Goal: Task Accomplishment & Management: Manage account settings

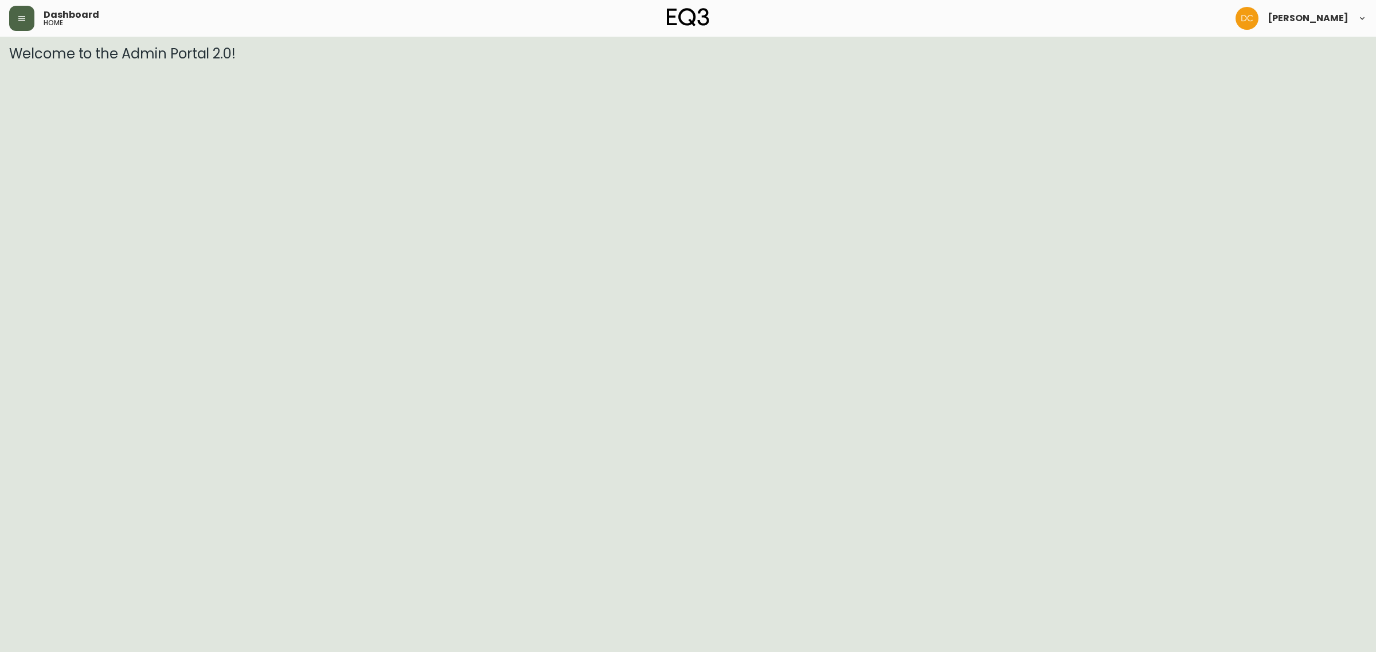
click at [23, 21] on icon "button" at bounding box center [21, 18] width 9 height 9
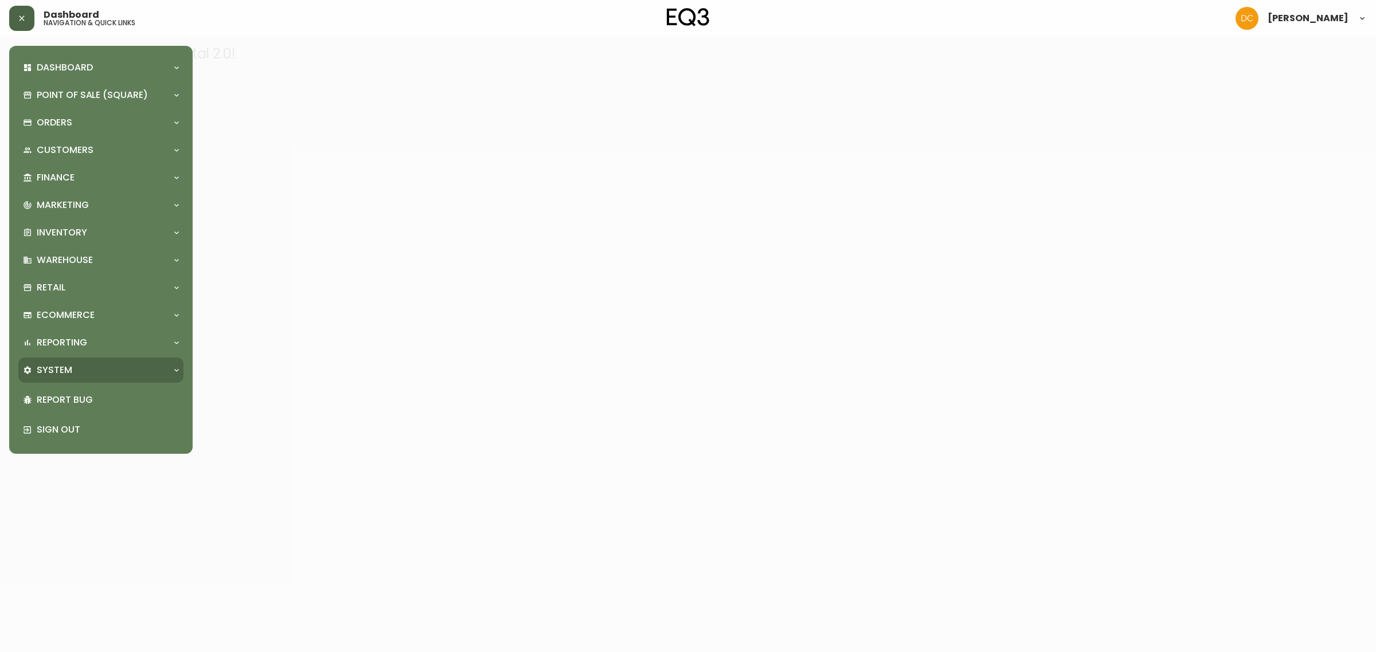
click at [54, 381] on div "System" at bounding box center [100, 370] width 165 height 25
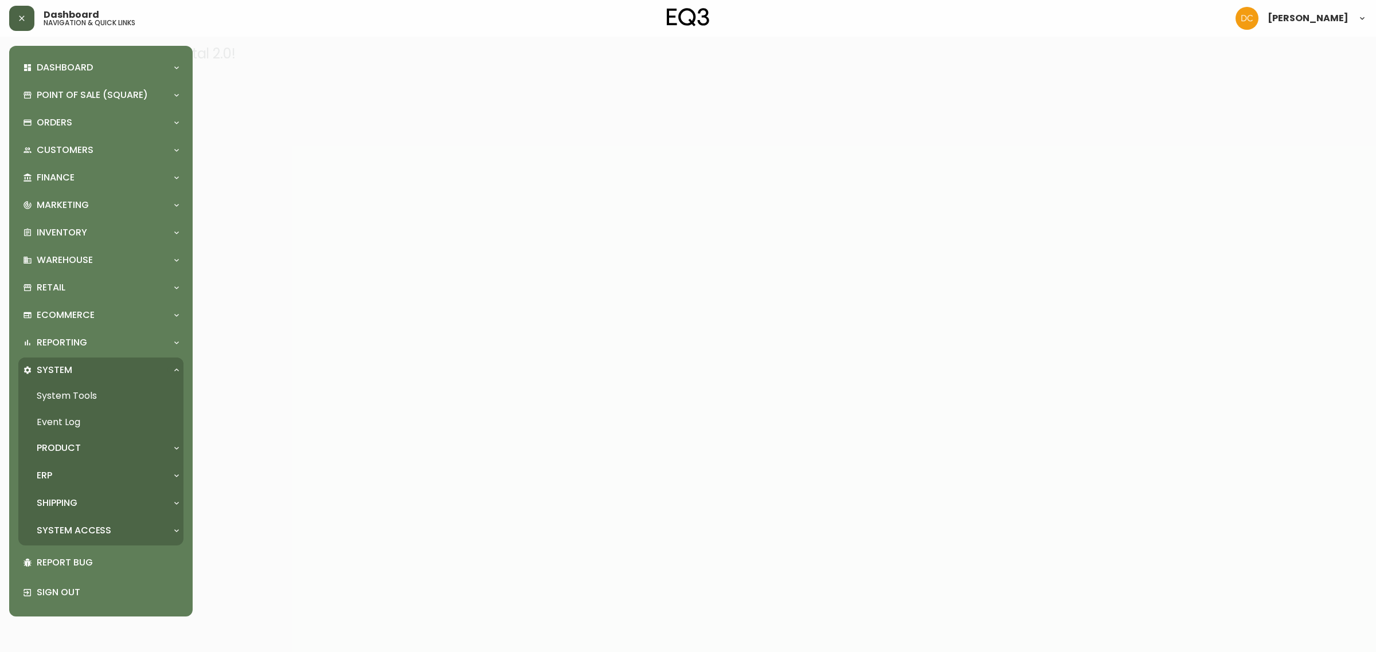
click at [76, 479] on div "ERP" at bounding box center [95, 476] width 144 height 13
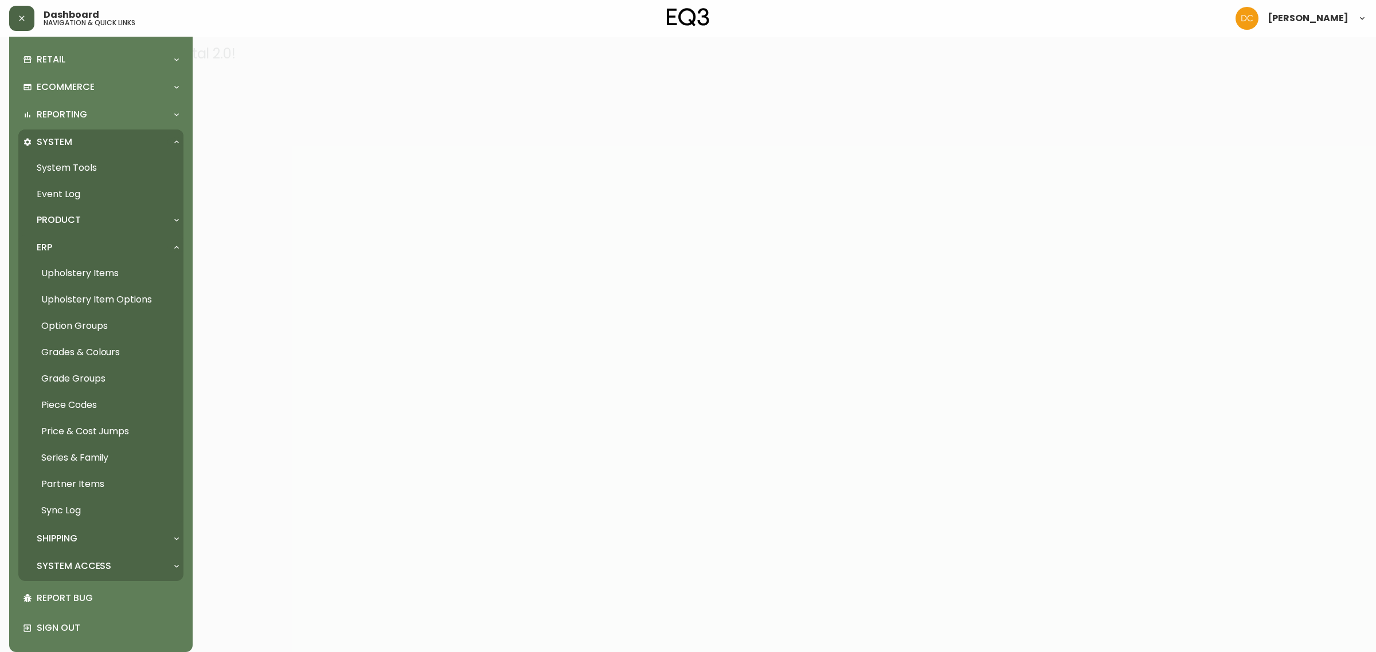
scroll to position [236, 0]
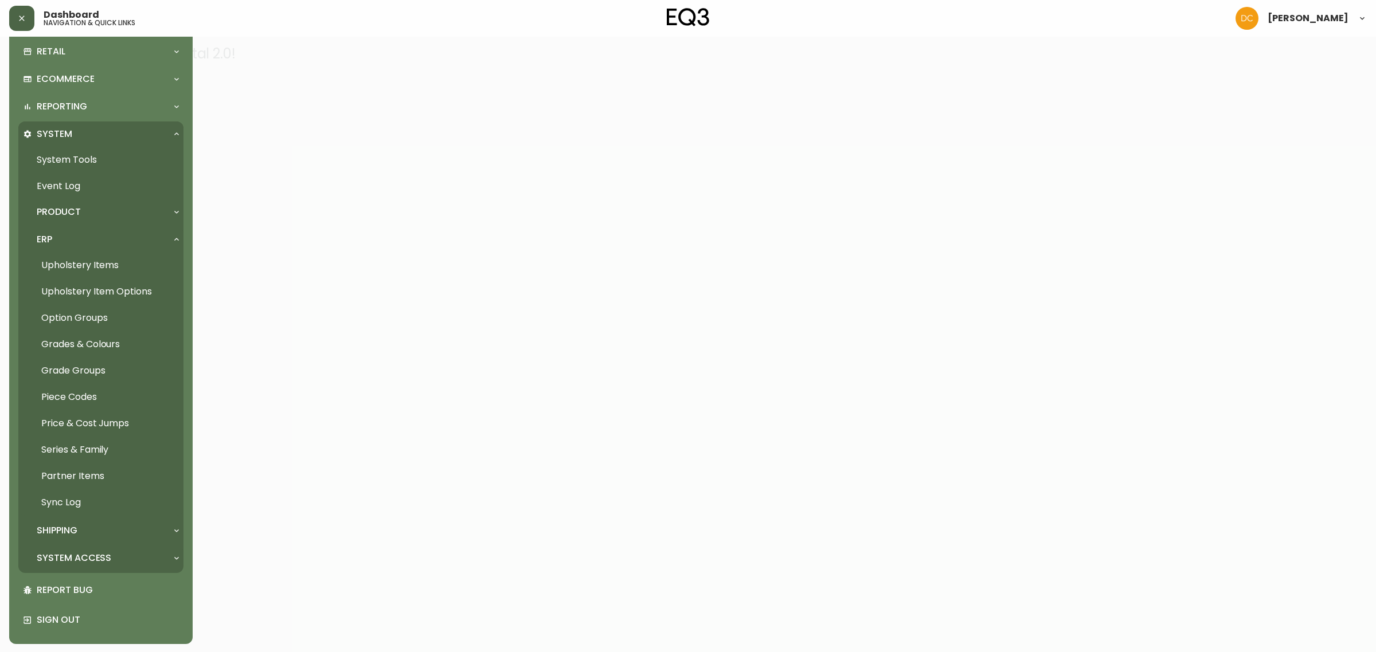
click at [81, 557] on p "System Access" at bounding box center [74, 558] width 75 height 13
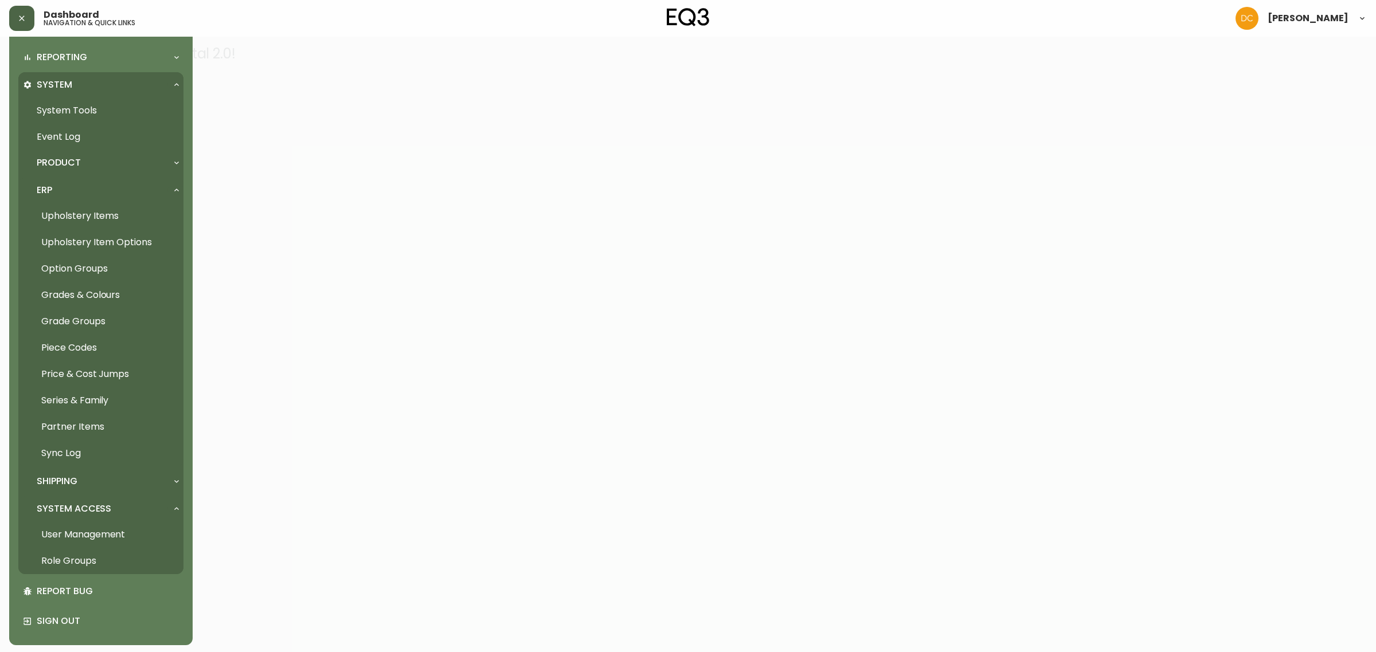
scroll to position [287, 0]
click at [82, 477] on div "Shipping" at bounding box center [95, 480] width 144 height 13
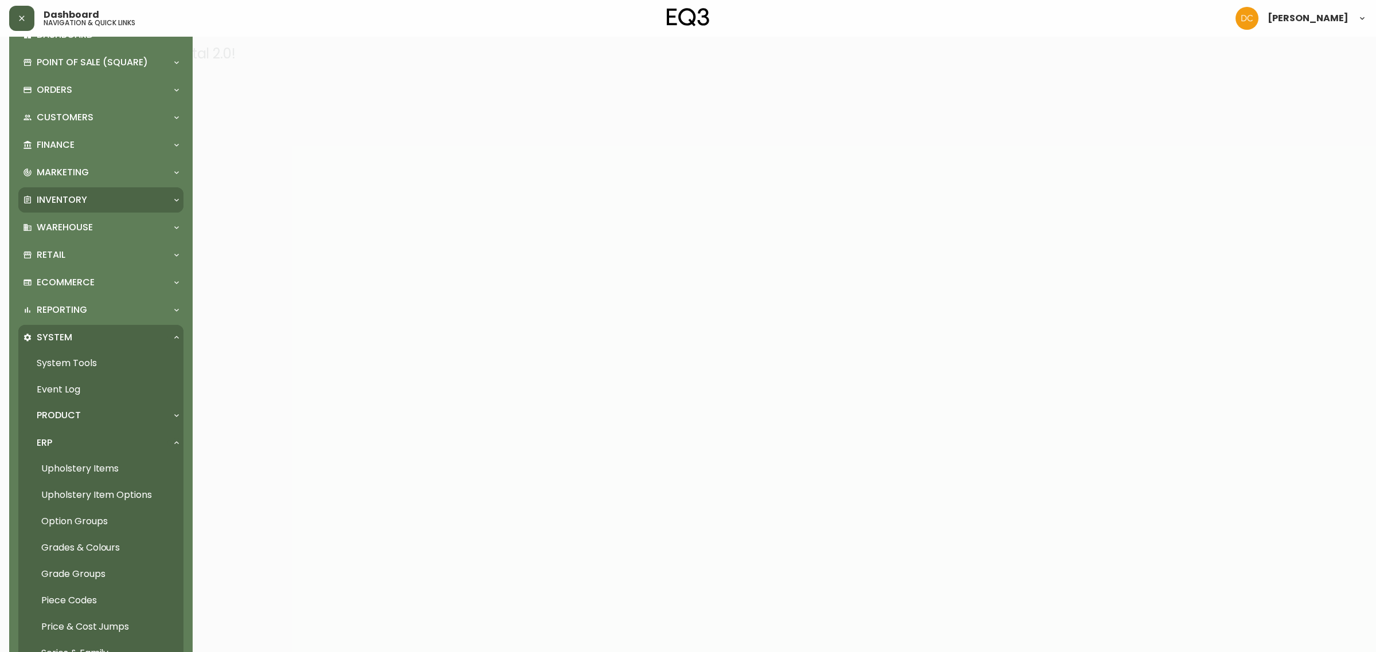
scroll to position [0, 0]
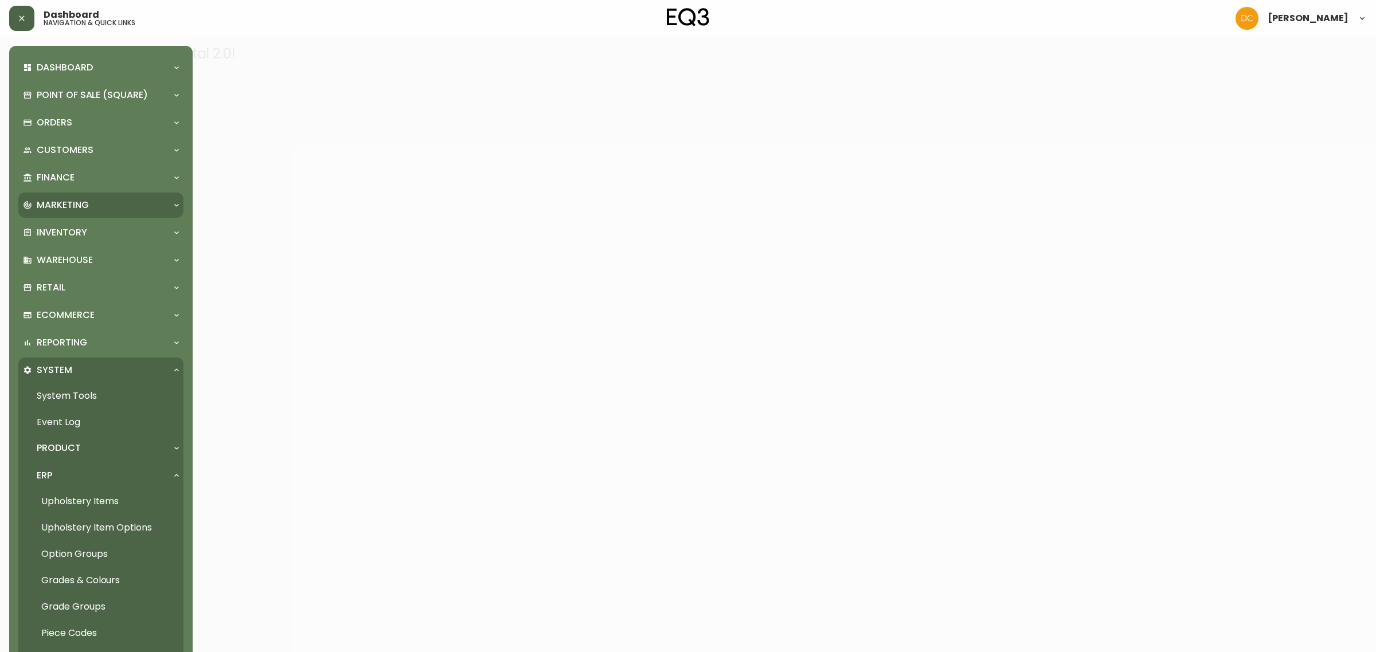
click at [93, 206] on div "Marketing" at bounding box center [95, 205] width 144 height 13
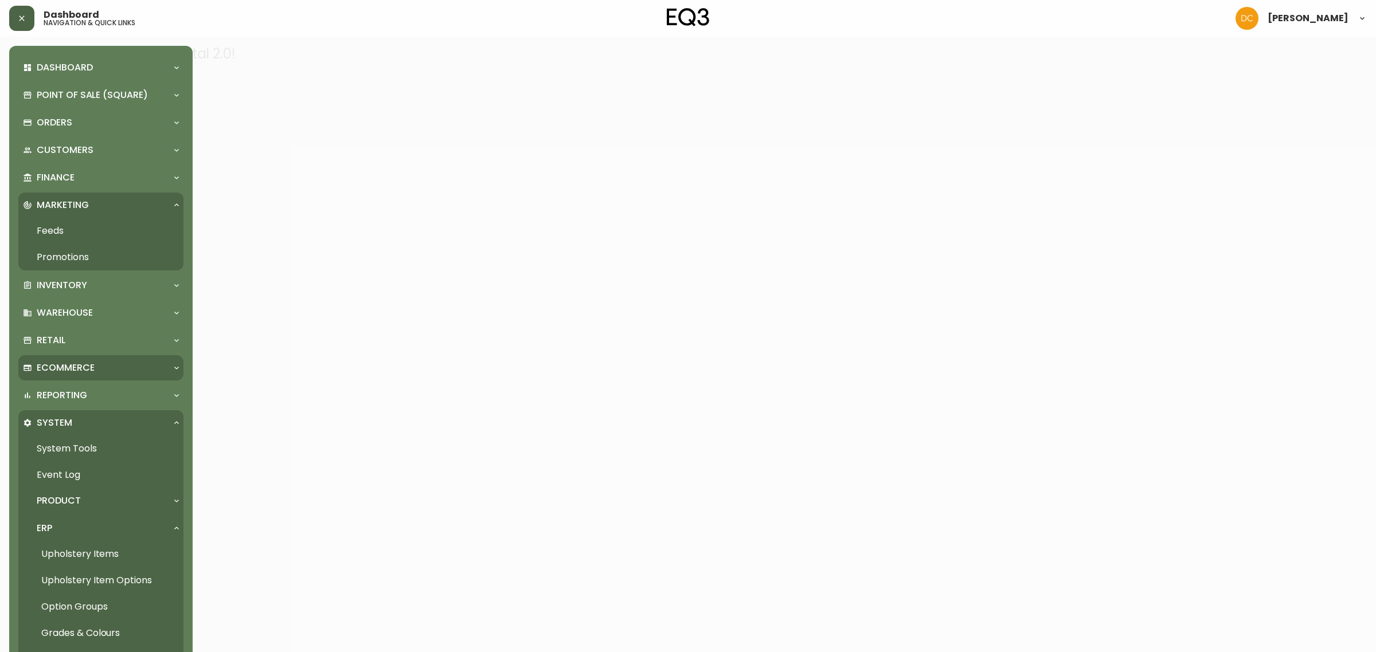
click at [92, 376] on div "Ecommerce" at bounding box center [100, 367] width 165 height 25
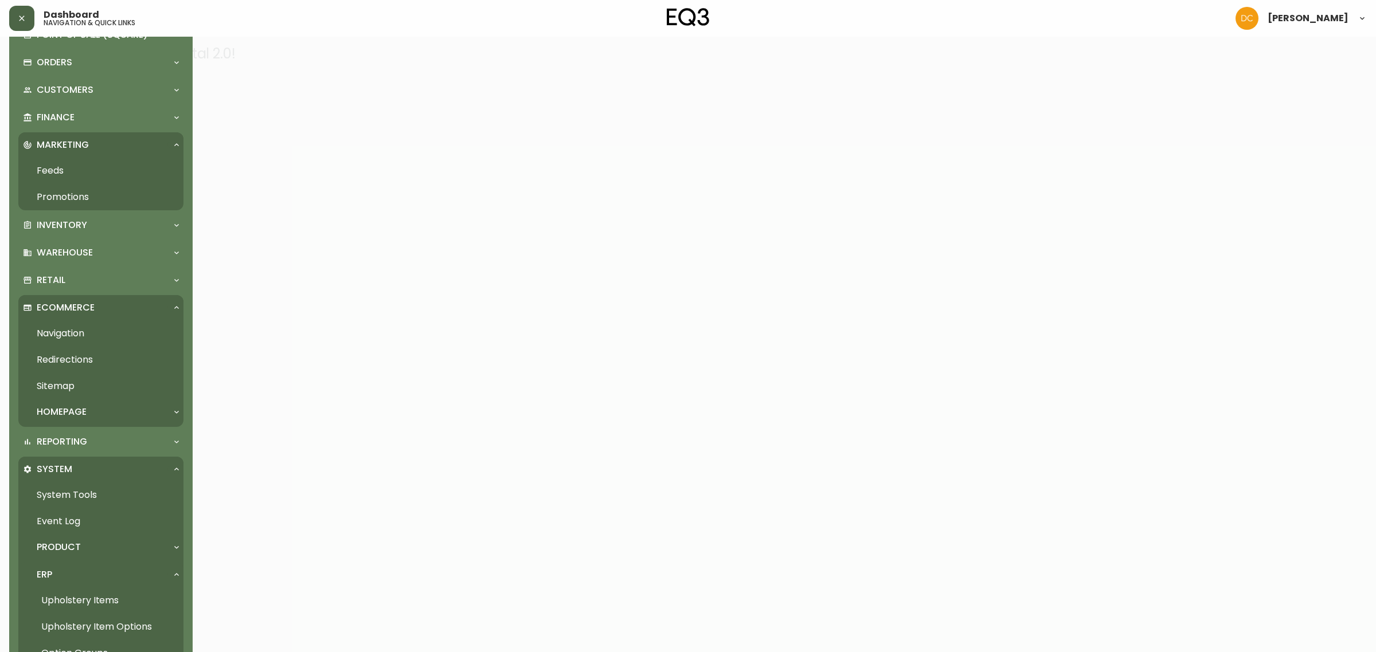
scroll to position [215, 0]
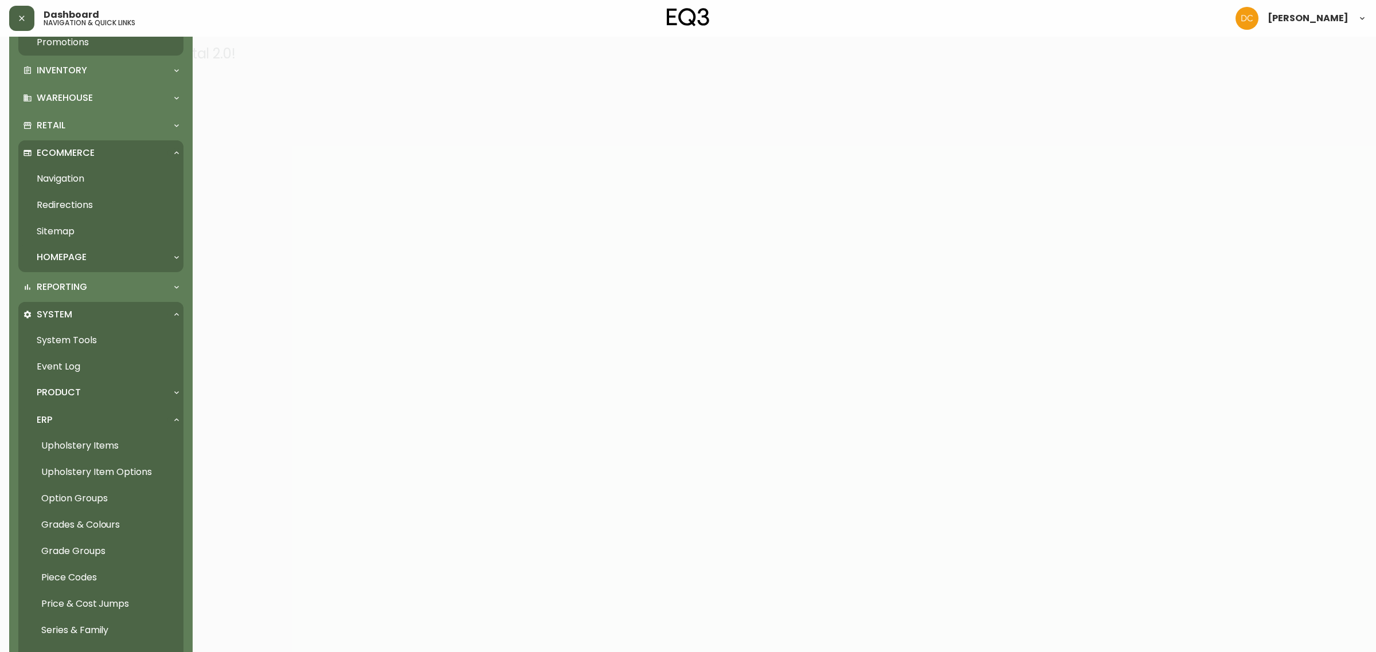
click at [86, 260] on p "Homepage" at bounding box center [62, 257] width 50 height 13
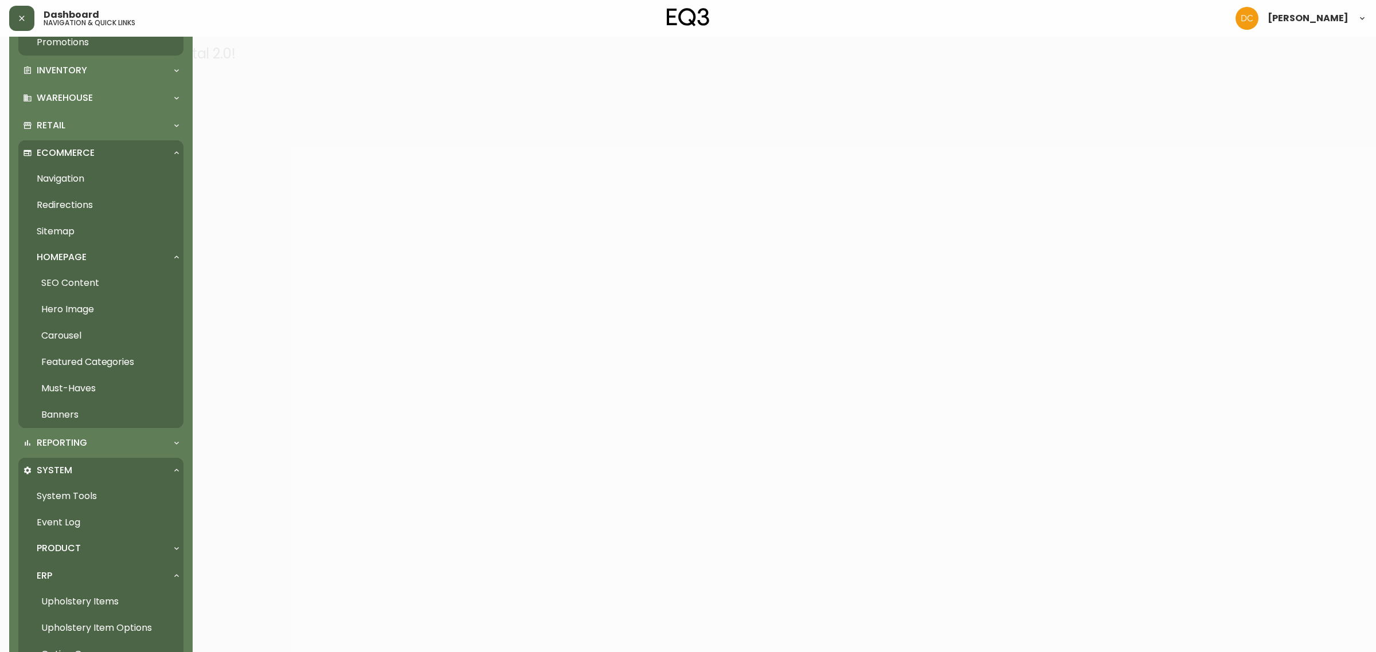
click at [89, 338] on link "Carousel" at bounding box center [100, 336] width 165 height 26
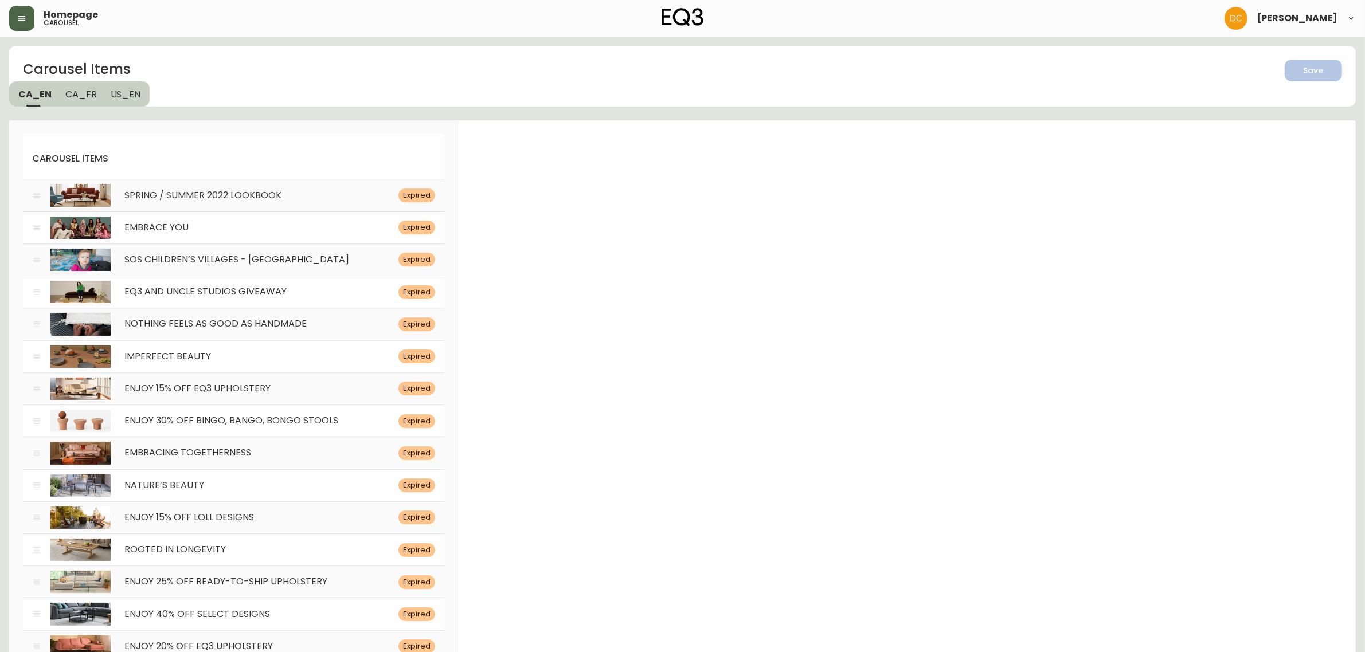
click at [20, 18] on icon "button" at bounding box center [21, 18] width 9 height 9
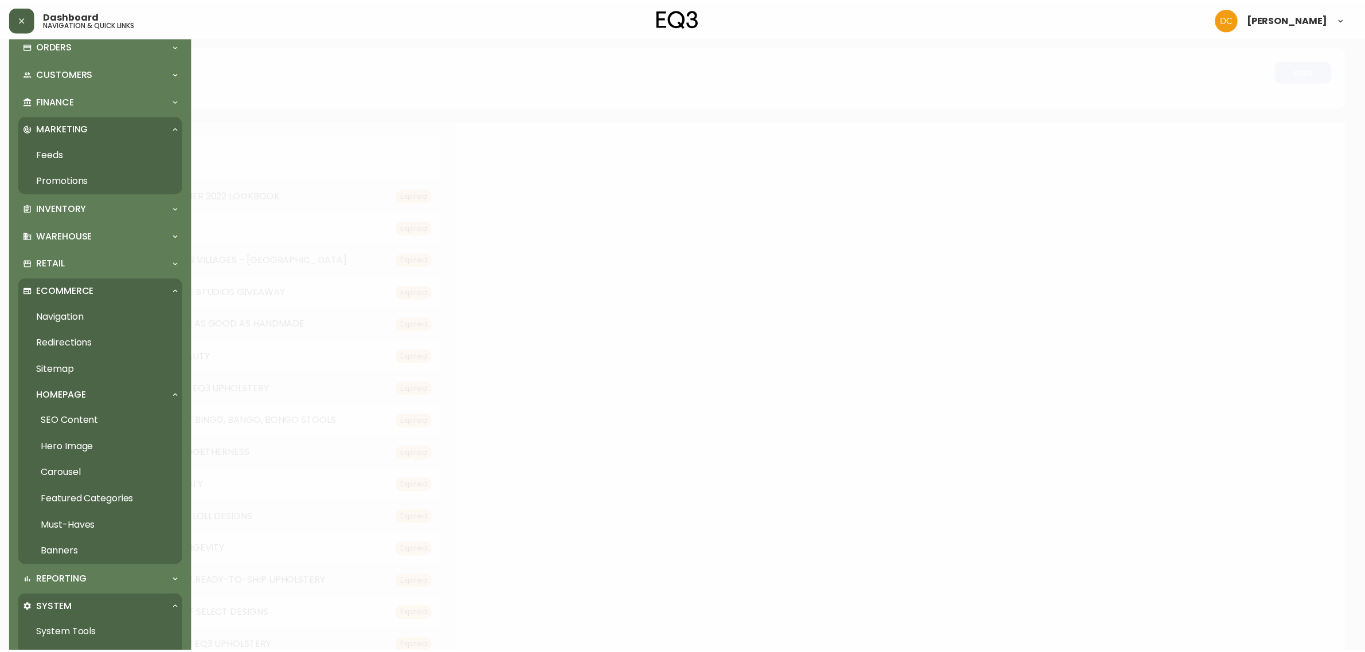
scroll to position [215, 0]
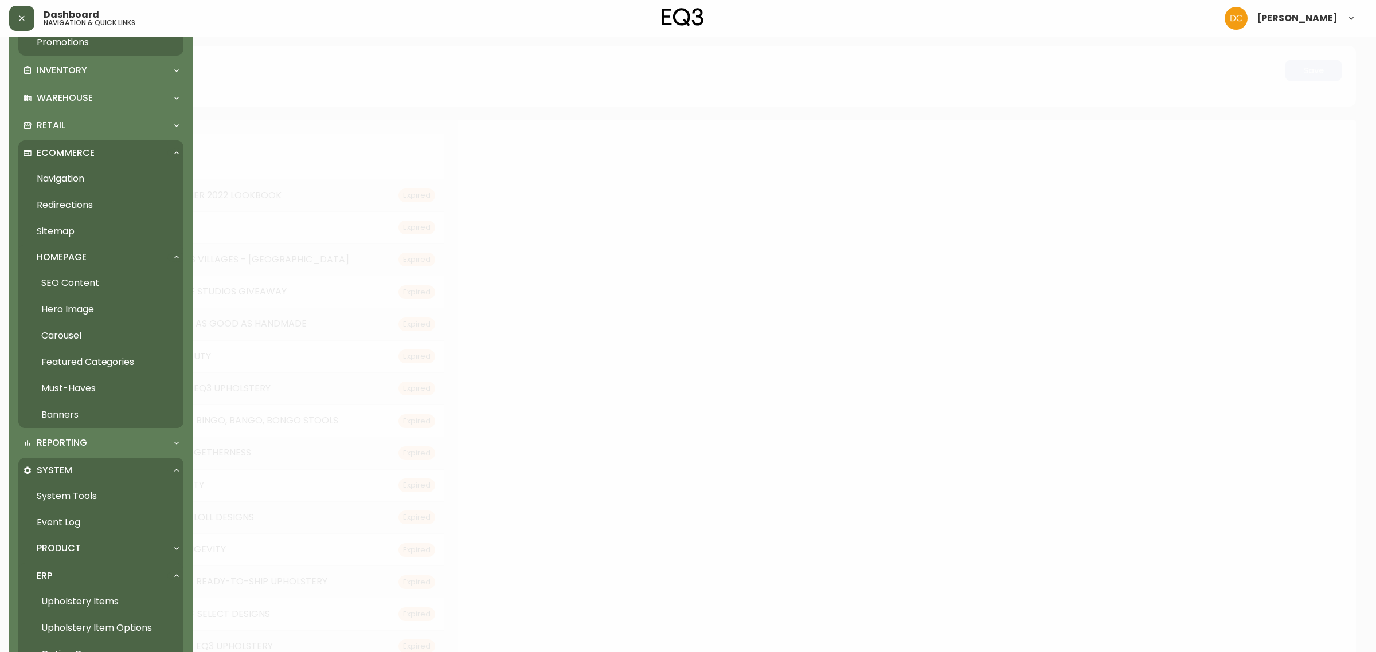
click at [78, 417] on link "Banners" at bounding box center [100, 415] width 165 height 26
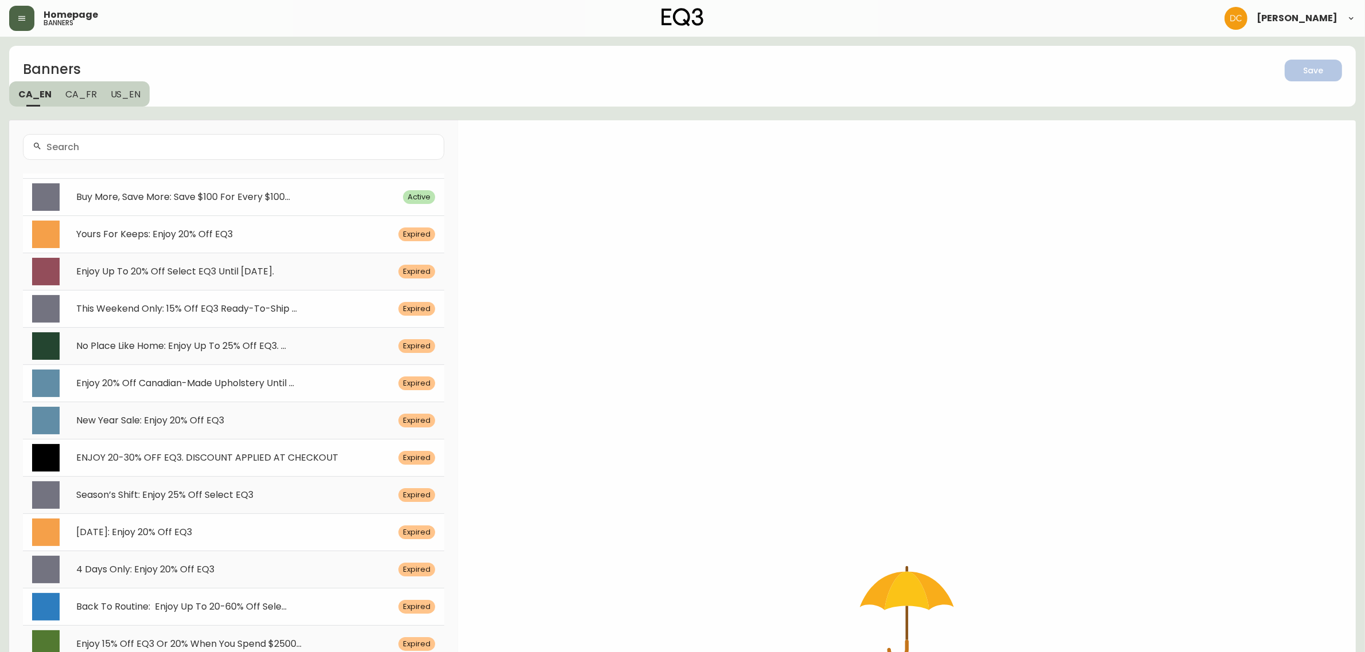
click at [224, 187] on div "Buy More, Save More: Save $100 For Every $100... Active" at bounding box center [233, 196] width 421 height 37
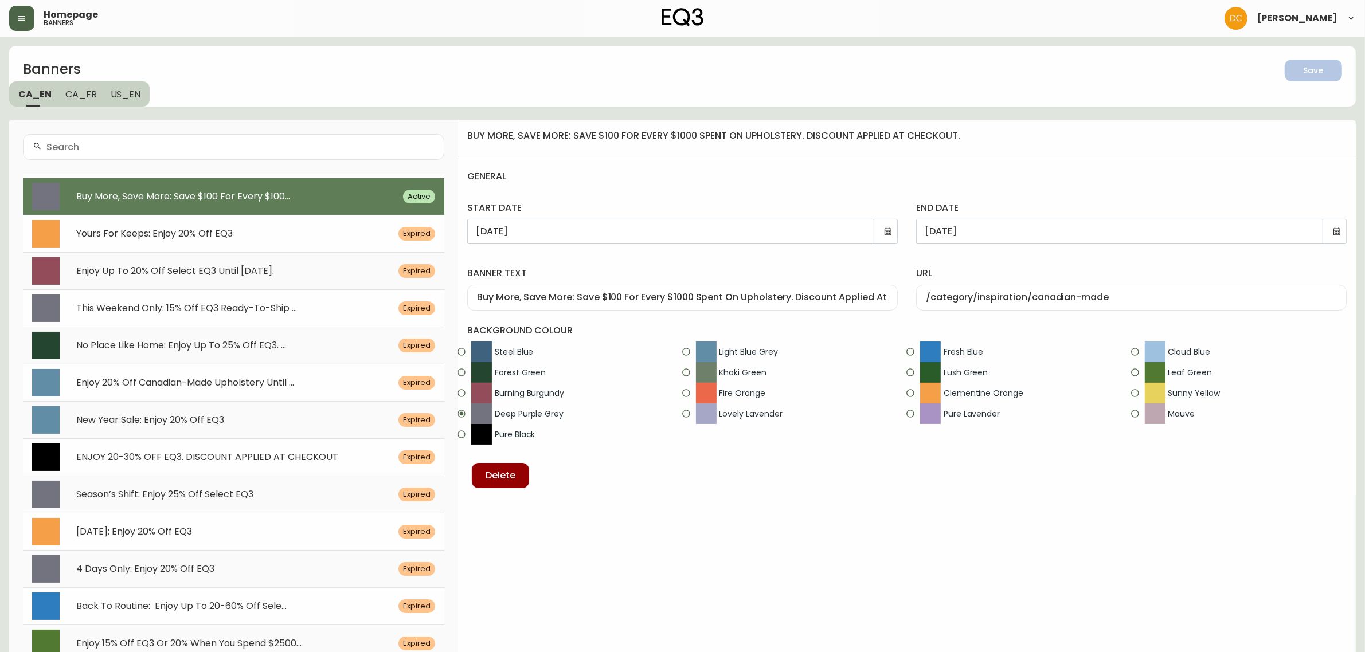
click at [612, 296] on input "Buy More, Save More: Save $100 For Every $1000 Spent On Upholstery. Discount Ap…" at bounding box center [682, 297] width 411 height 11
click at [1308, 80] on button "Save" at bounding box center [1313, 71] width 57 height 22
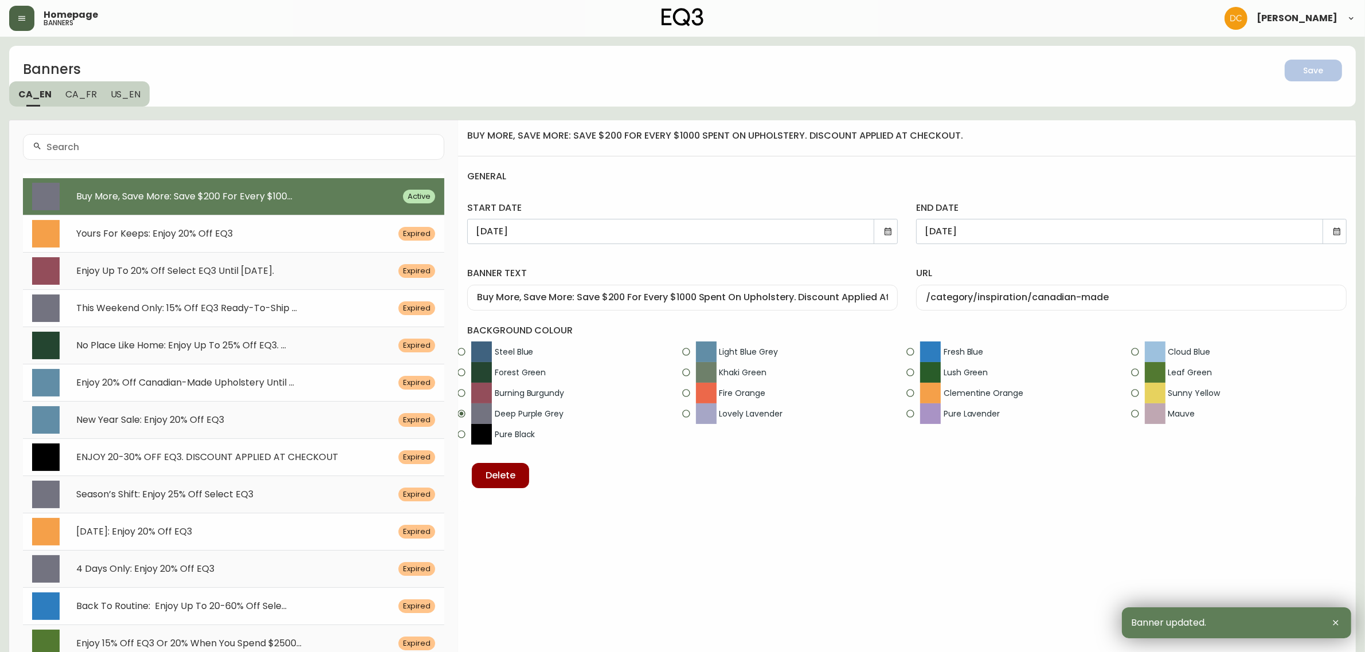
click at [119, 89] on span "US_EN" at bounding box center [126, 94] width 30 height 12
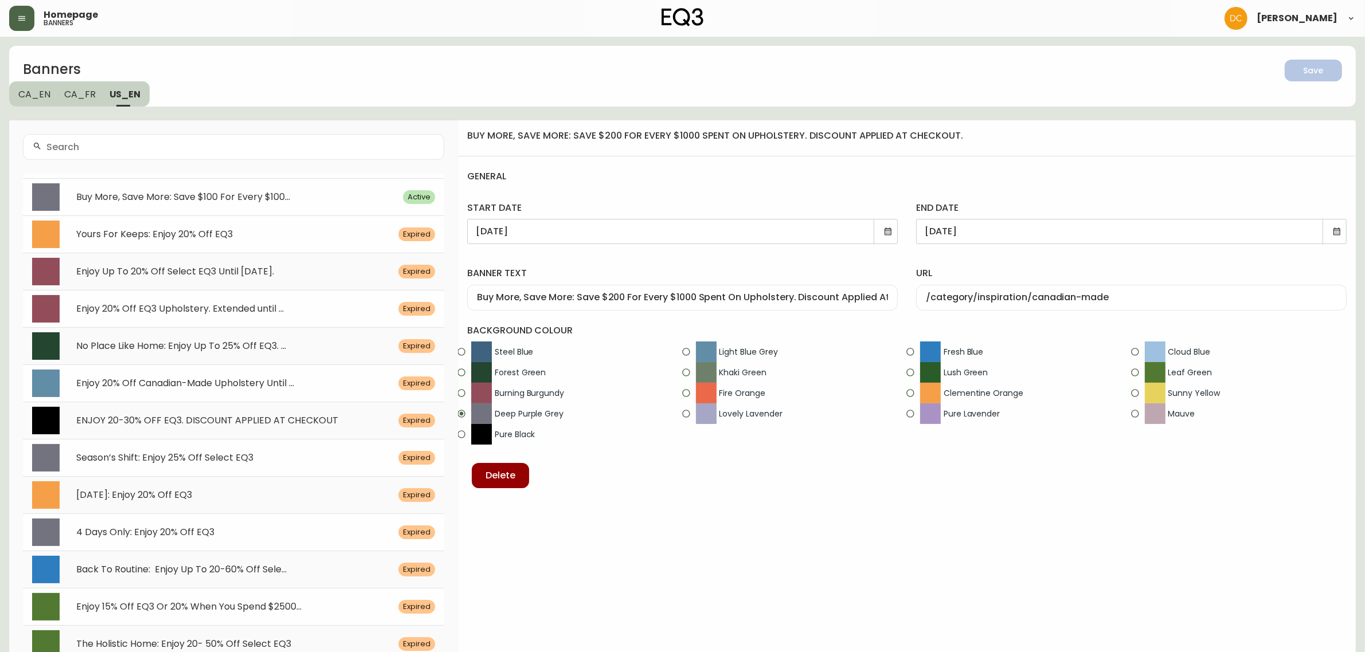
click at [244, 188] on div "Buy More, Save More: Save $100 For Every $100... Active" at bounding box center [233, 196] width 421 height 37
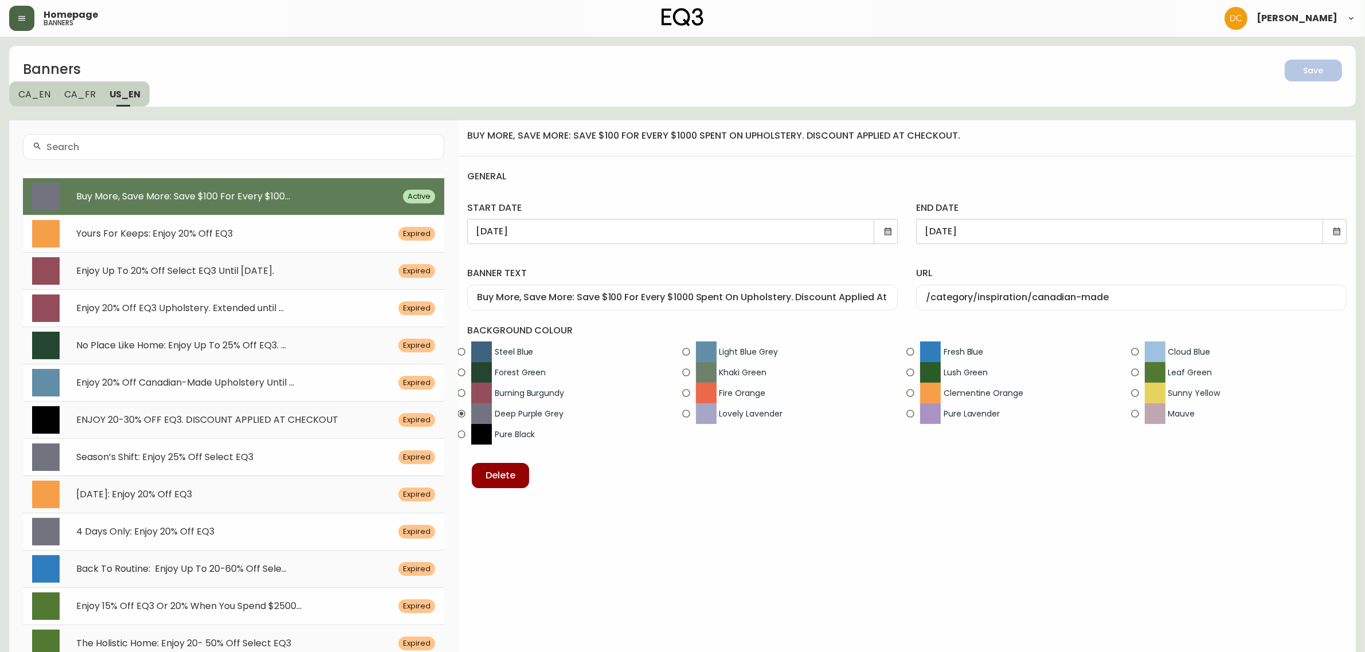
click at [628, 301] on input "Buy More, Save More: Save $100 For Every $1000 Spent On Upholstery. Discount Ap…" at bounding box center [682, 297] width 411 height 11
paste input "2"
click at [1296, 66] on span "Save" at bounding box center [1313, 71] width 39 height 14
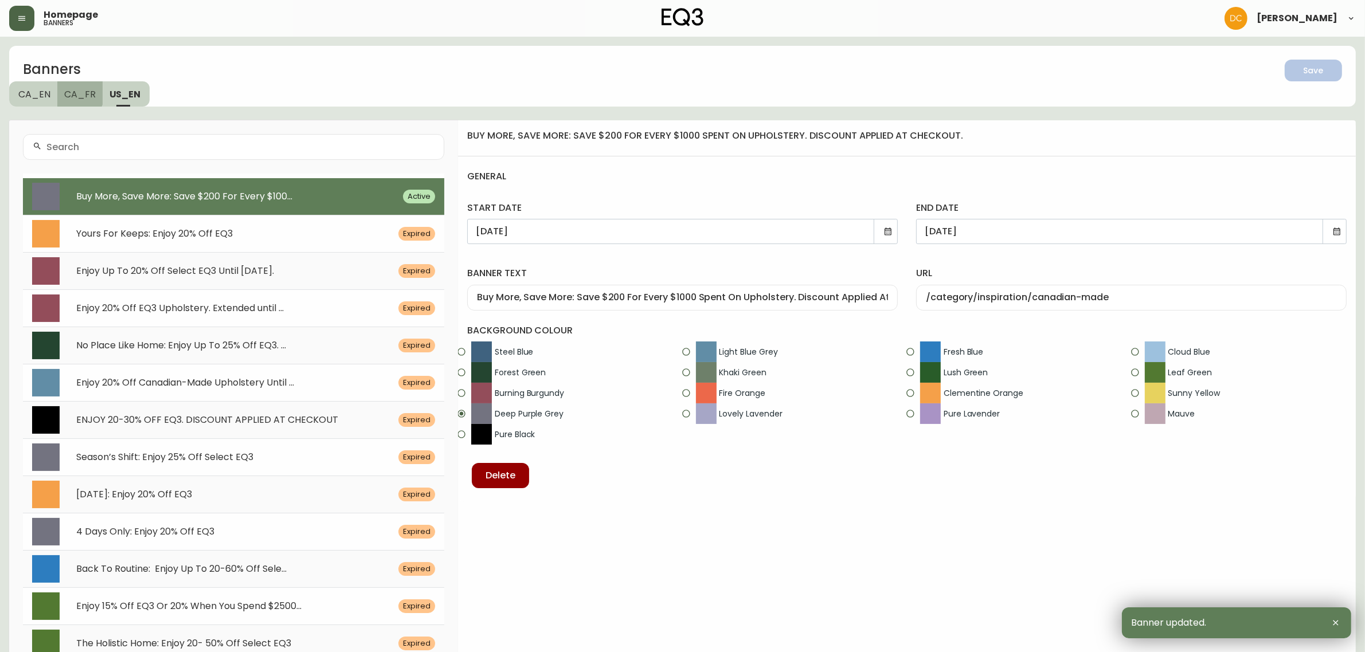
click at [71, 92] on span "CA_FR" at bounding box center [80, 94] width 32 height 12
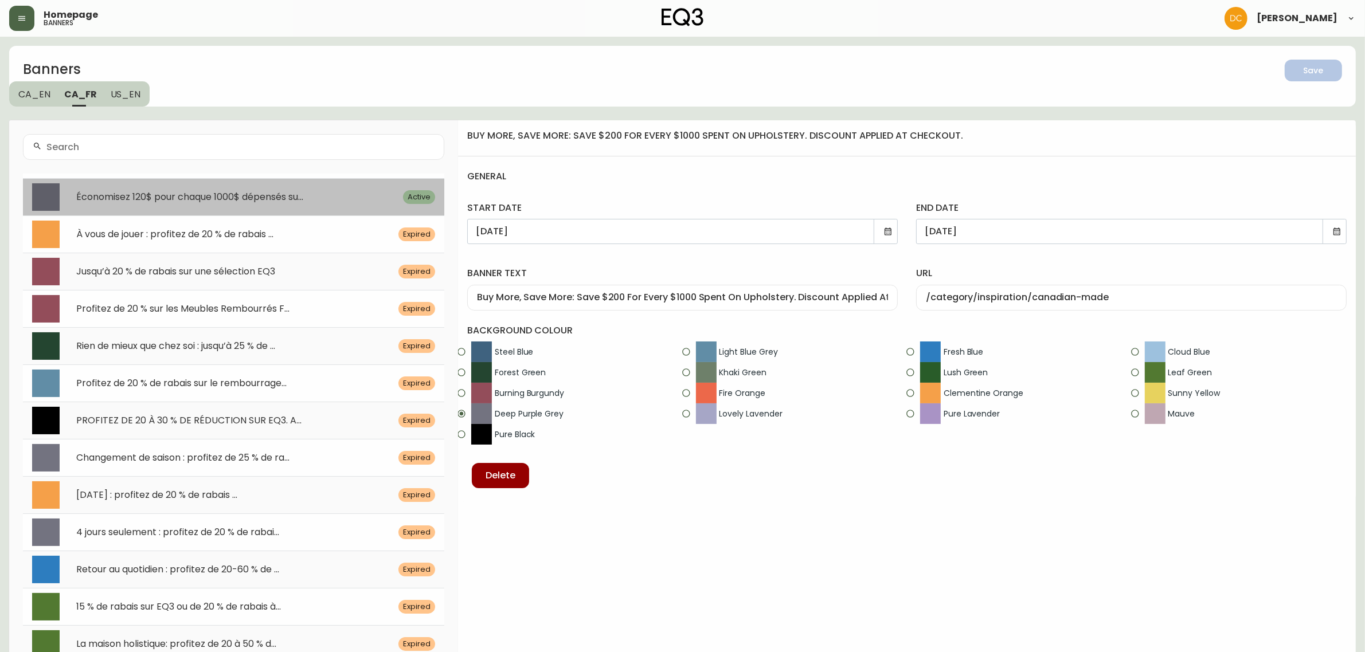
click at [260, 183] on div "Économisez 120$ pour chaque 1000$ dépensés su... Active" at bounding box center [233, 196] width 421 height 37
type input "Économisez 120$ pour chaque 1000$ dépensés sur le rembourrage. Applique à la ca…"
type input "/category/inspiration/fait-au-[GEOGRAPHIC_DATA]"
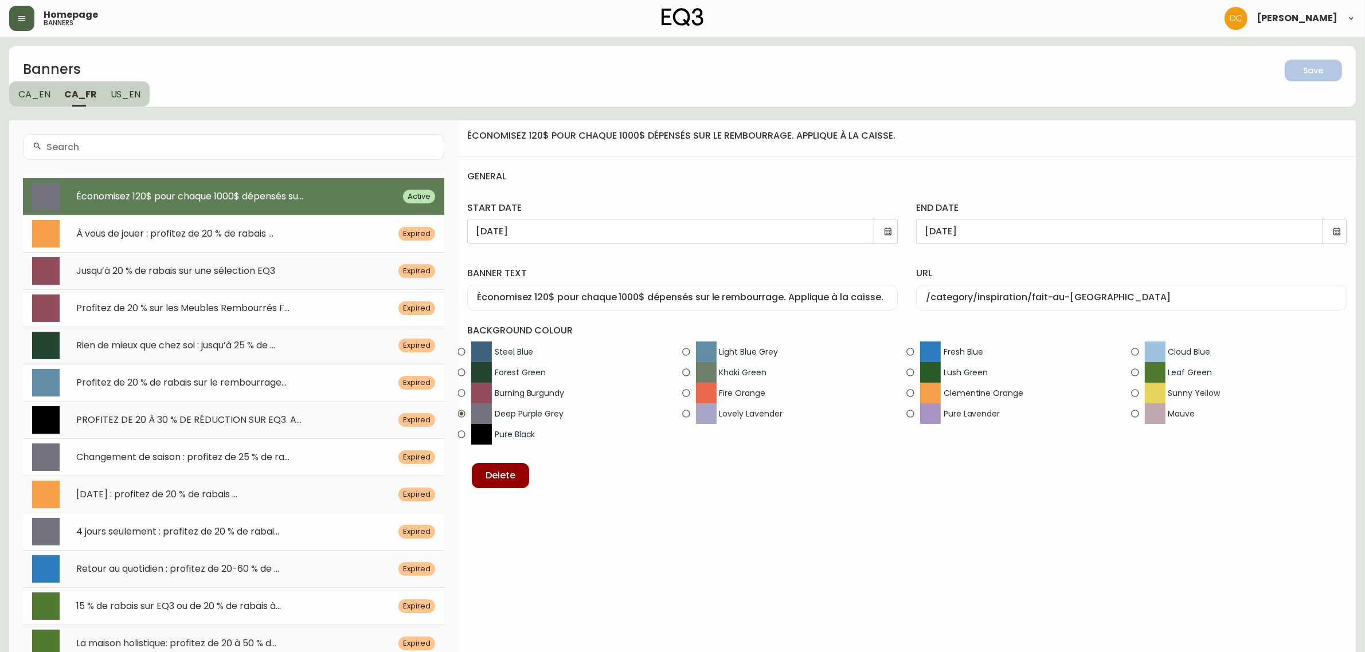
click at [550, 296] on input "Économisez 120$ pour chaque 1000$ dépensés sur le rembourrage. Applique à la ca…" at bounding box center [682, 297] width 411 height 11
click at [642, 257] on div "banner text Économisez 200$ pour chaque 1000$ dépensés sur le rembourrage. Appl…" at bounding box center [682, 286] width 449 height 66
click at [1316, 72] on div "Save" at bounding box center [1314, 71] width 20 height 14
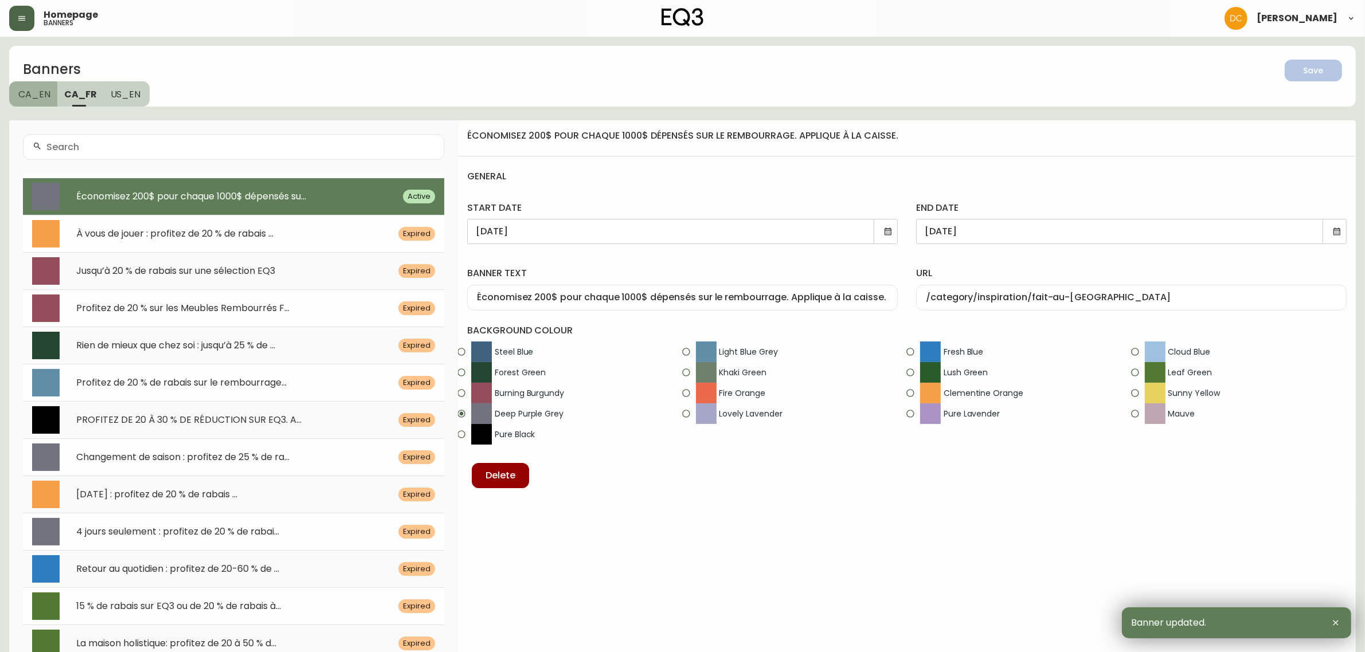
click at [44, 96] on span "CA_EN" at bounding box center [34, 94] width 32 height 12
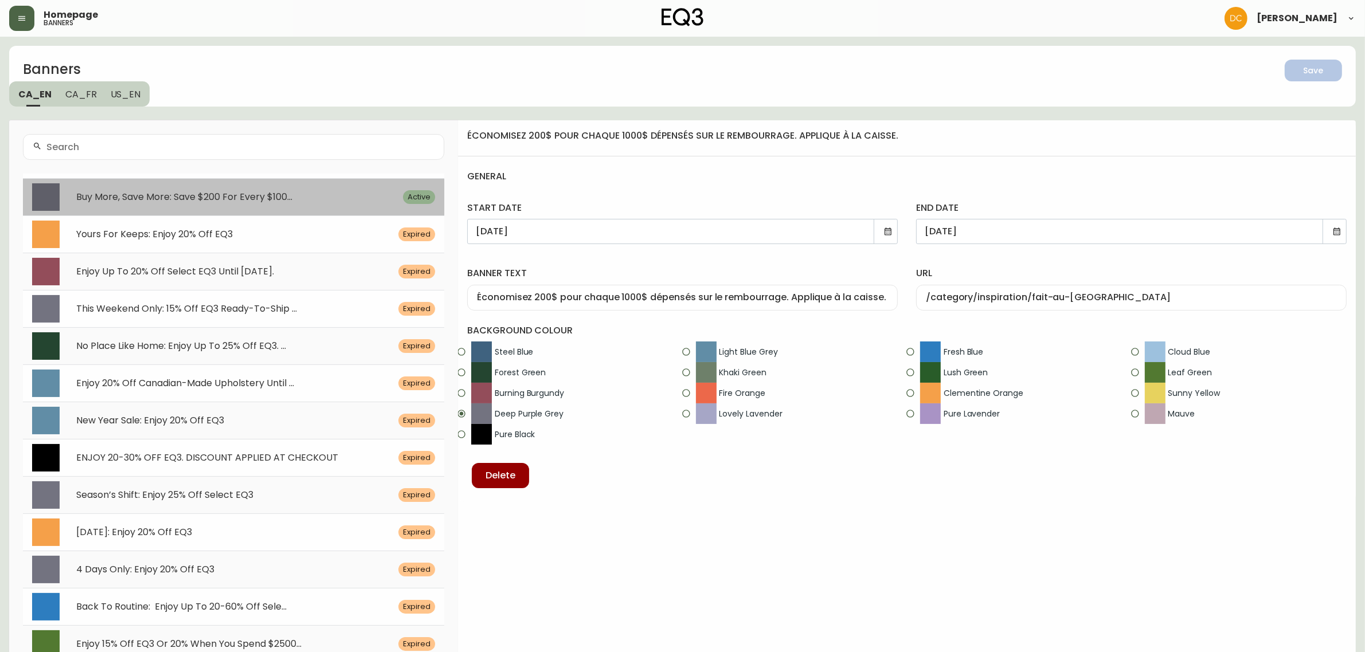
click at [162, 201] on span "Buy More, Save More: Save $200 For Every $100..." at bounding box center [184, 196] width 216 height 13
type input "Buy More, Save More: Save $200 For Every $1000 Spent On Upholstery. Discount Ap…"
type input "/category/inspiration/canadian-made"
